Goal: Check status: Check status

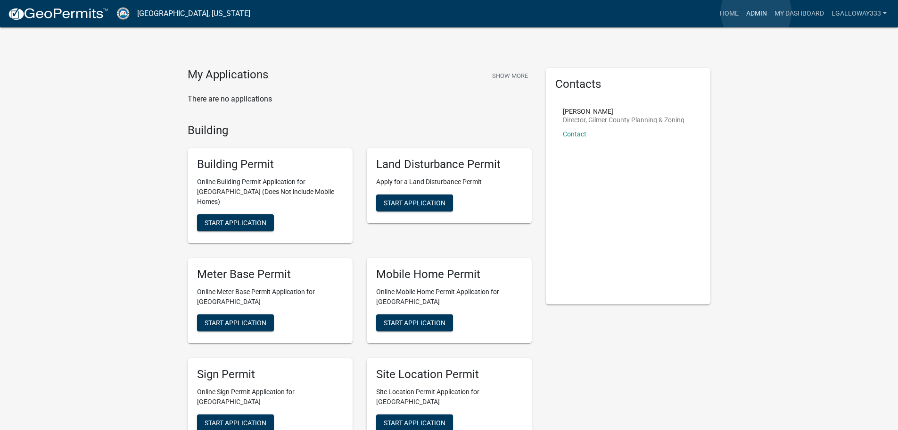
click at [756, 12] on link "Admin" at bounding box center [757, 14] width 28 height 18
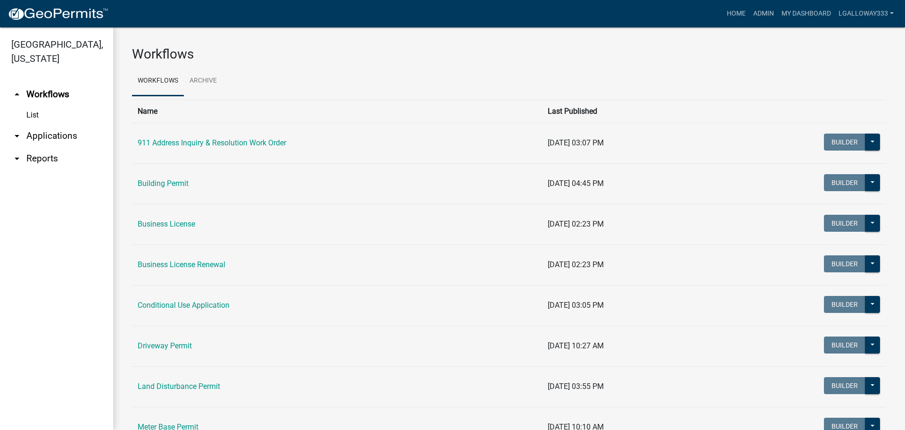
click at [48, 134] on link "arrow_drop_down Applications" at bounding box center [56, 135] width 113 height 23
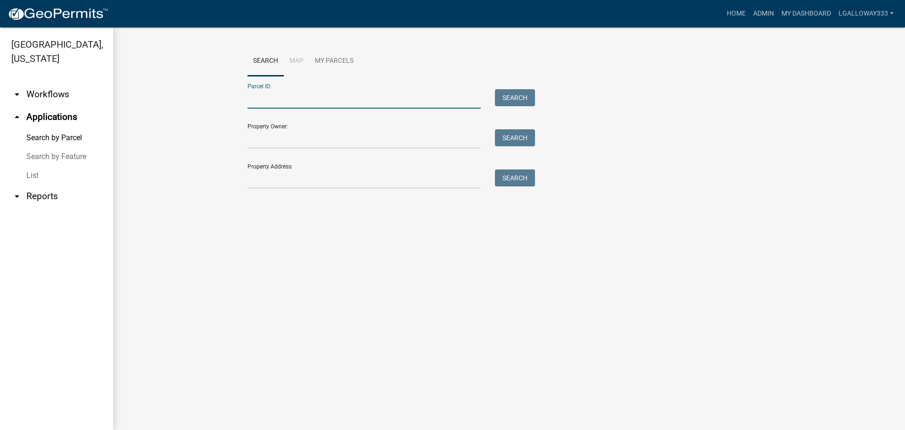
click at [308, 98] on input "Parcel ID:" at bounding box center [364, 98] width 233 height 19
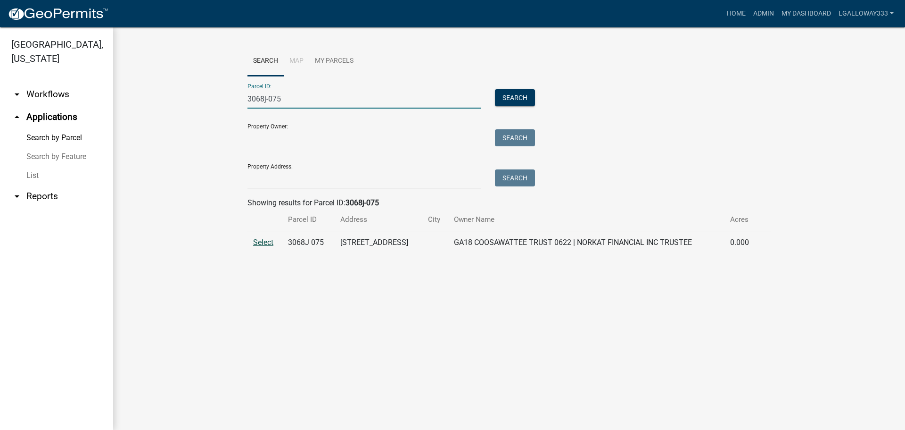
type input "3068j-075"
click at [261, 242] on span "Select" at bounding box center [263, 242] width 20 height 9
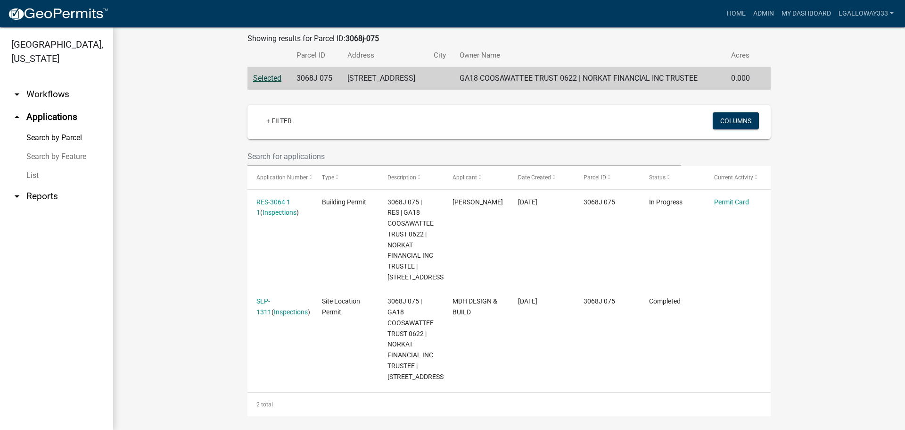
scroll to position [169, 0]
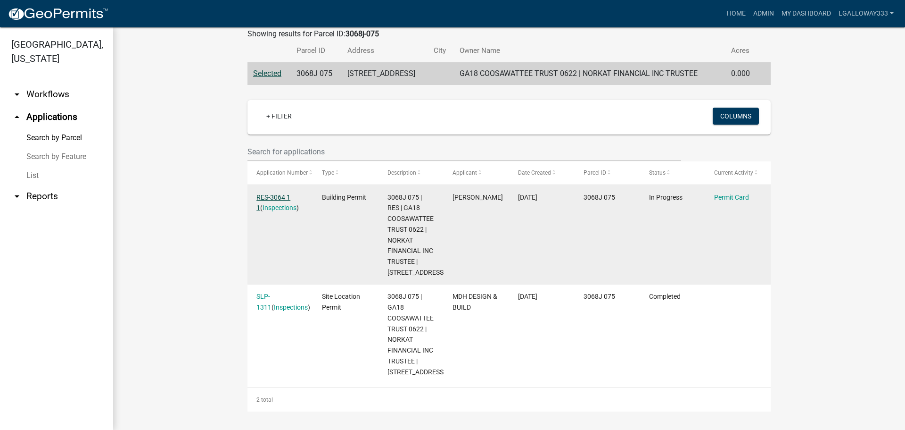
click at [267, 195] on link "RES-3064 1 1" at bounding box center [273, 202] width 34 height 18
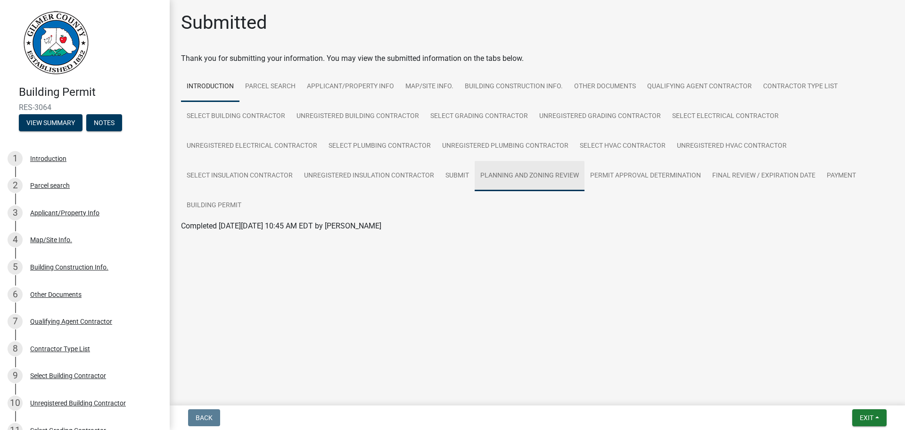
click at [504, 170] on link "Planning and Zoning Review" at bounding box center [530, 176] width 110 height 30
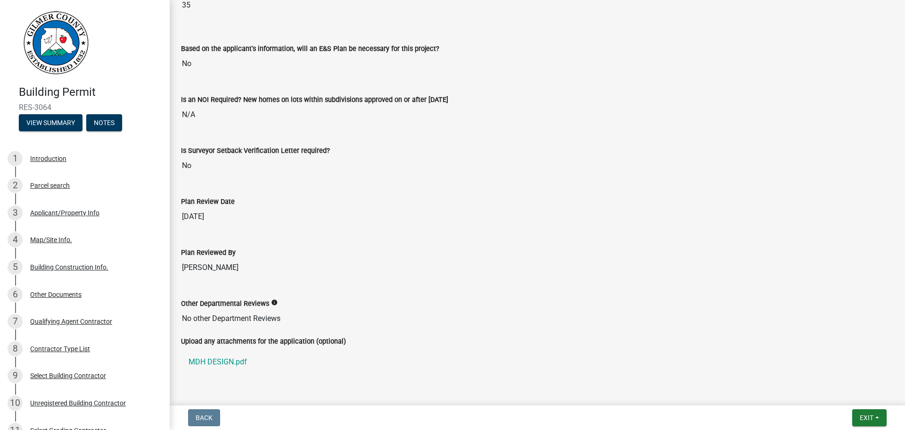
scroll to position [2058, 0]
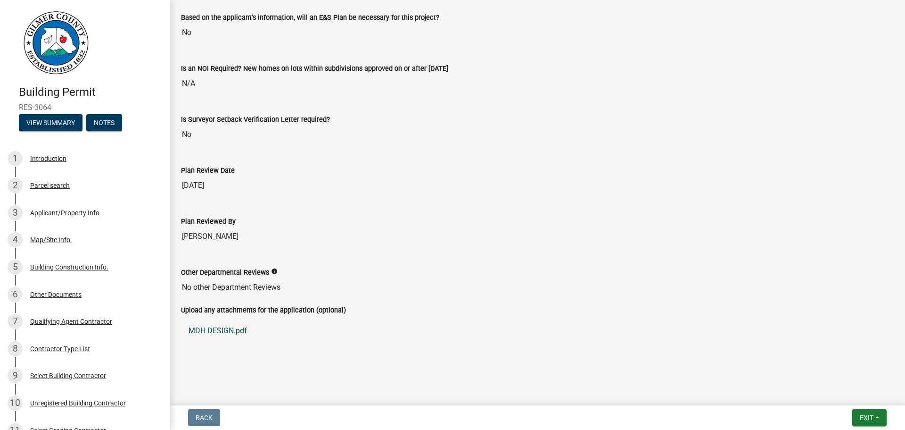
click at [228, 326] on link "MDH DESIGN.pdf" at bounding box center [537, 330] width 713 height 23
